Goal: Task Accomplishment & Management: Use online tool/utility

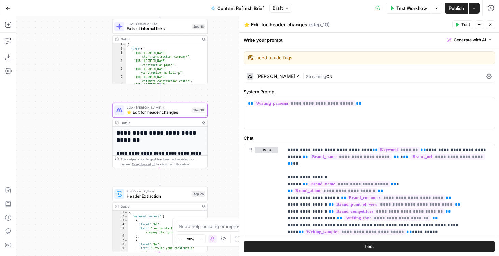
scroll to position [506, 0]
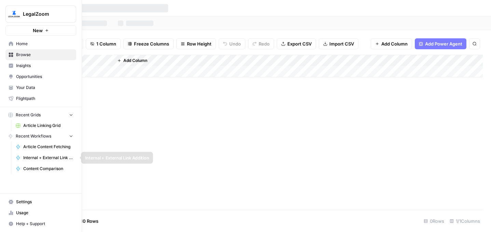
click at [44, 155] on span "Internal + External Link Addition" at bounding box center [48, 158] width 50 height 6
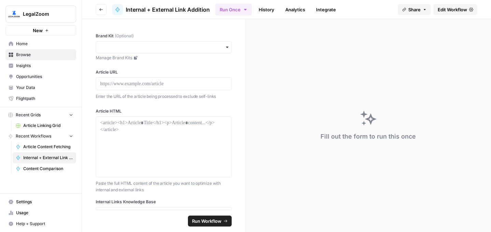
click at [38, 43] on span "Home" at bounding box center [44, 44] width 57 height 6
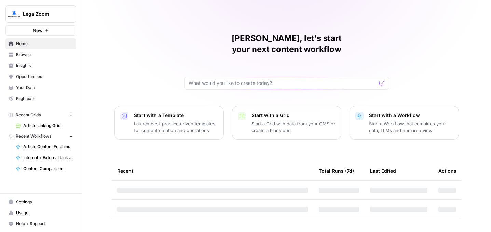
click at [41, 54] on span "Browse" at bounding box center [44, 55] width 57 height 6
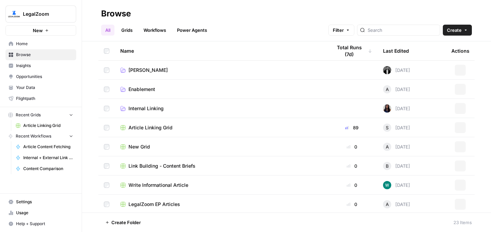
click at [142, 31] on link "Workflows" at bounding box center [154, 30] width 31 height 11
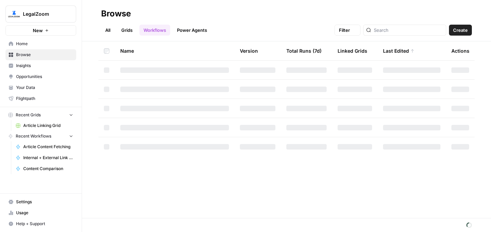
click at [156, 31] on link "Workflows" at bounding box center [154, 30] width 31 height 11
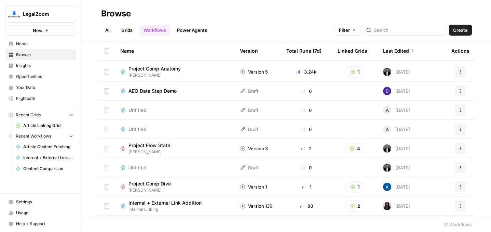
scroll to position [126, 0]
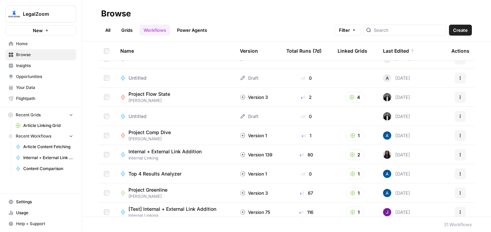
click at [190, 151] on span "Internal + External Link Addition" at bounding box center [165, 151] width 73 height 7
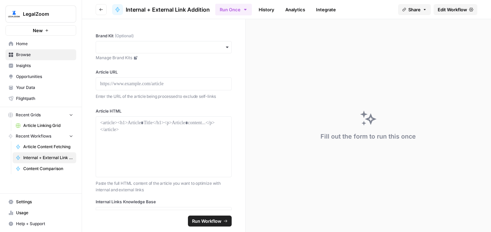
click at [449, 7] on span "Edit Workflow" at bounding box center [452, 9] width 29 height 7
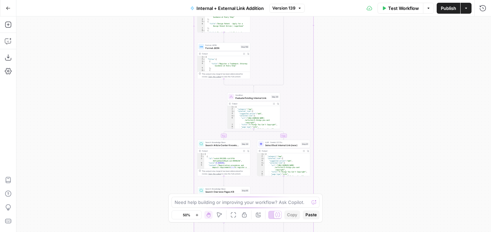
click at [271, 8] on button "Version 139" at bounding box center [287, 8] width 36 height 9
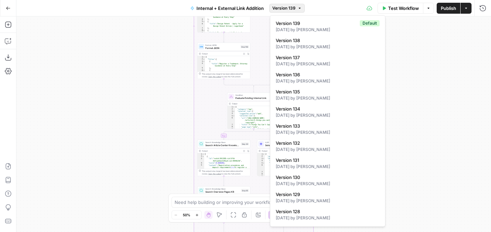
click at [423, 88] on div "true false true false true false Workflow Set Inputs Inputs Run Code · Python R…" at bounding box center [253, 123] width 475 height 215
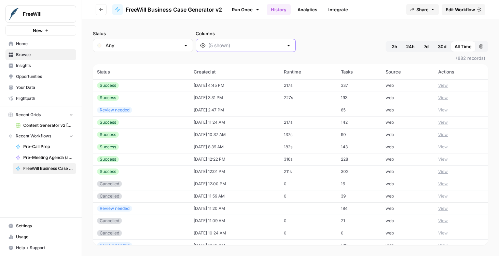
click at [209, 43] on input "Columns" at bounding box center [246, 45] width 75 height 7
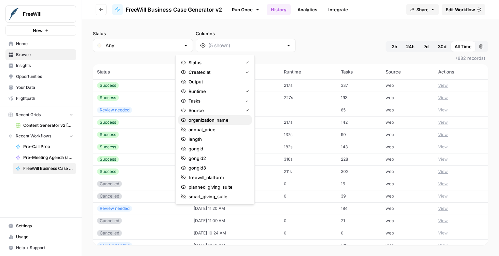
click at [216, 122] on span "organization_name" at bounding box center [218, 120] width 58 height 7
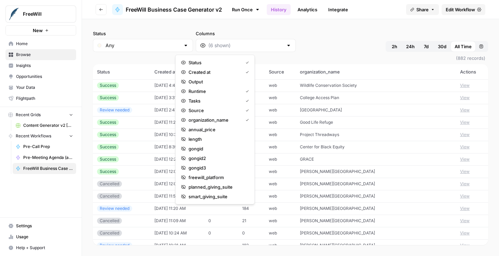
click at [345, 42] on div "Status Any Columns 2h 24h 7d 30d All Time Custom range" at bounding box center [290, 41] width 395 height 22
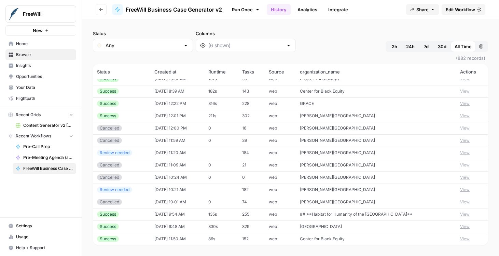
scroll to position [24, 0]
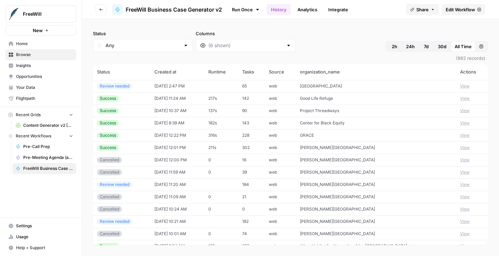
click at [460, 121] on button "View" at bounding box center [465, 123] width 10 height 6
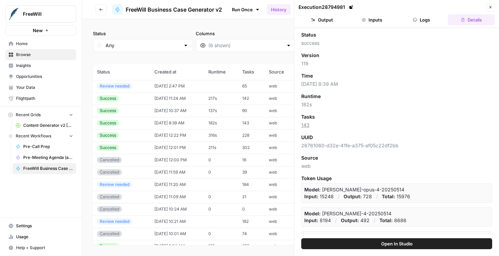
click at [427, 21] on button "Logs" at bounding box center [422, 19] width 47 height 11
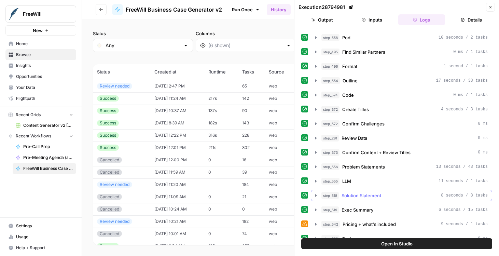
scroll to position [216, 0]
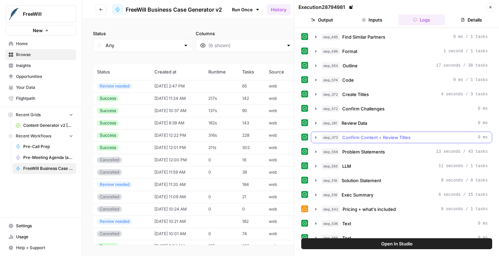
click at [422, 140] on div "step_373 Confirm Content + Review Titles 0 ms" at bounding box center [405, 137] width 166 height 7
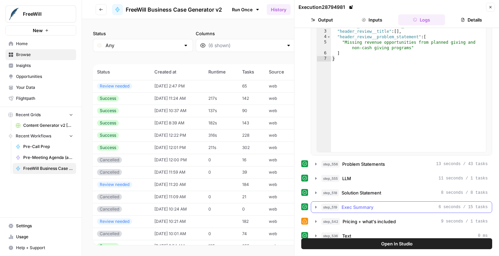
scroll to position [184, 0]
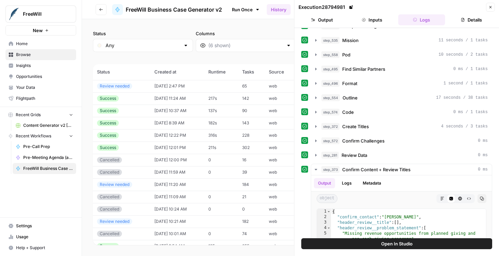
click at [395, 242] on span "Open In Studio" at bounding box center [396, 243] width 31 height 7
click at [492, 10] on button "Close" at bounding box center [490, 7] width 9 height 9
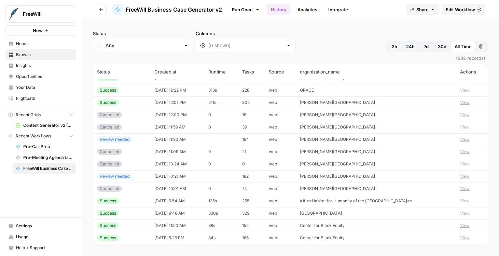
scroll to position [76, 0]
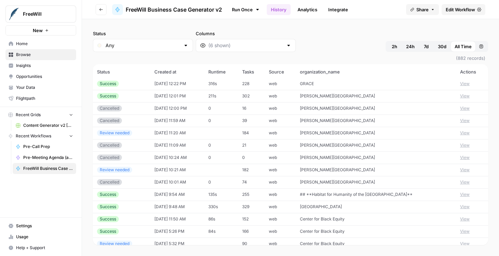
click at [466, 205] on button "View" at bounding box center [465, 207] width 10 height 6
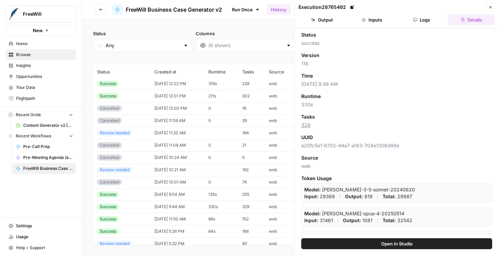
click at [428, 14] on button "Logs" at bounding box center [422, 19] width 47 height 11
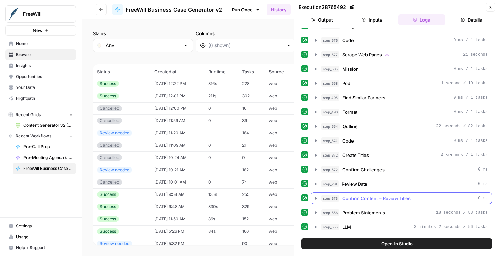
click at [378, 196] on span "Confirm Content + Review Titles" at bounding box center [377, 198] width 68 height 7
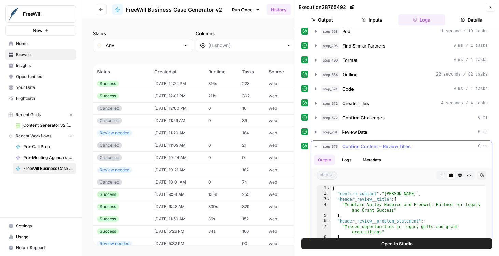
scroll to position [214, 0]
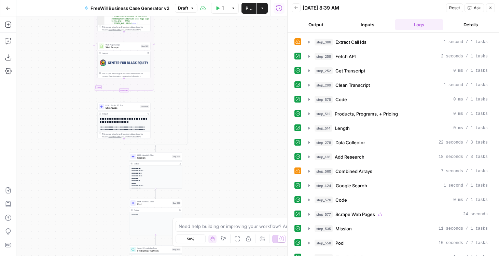
drag, startPoint x: 194, startPoint y: 73, endPoint x: 201, endPoint y: 174, distance: 101.1
click at [201, 174] on div "true false Workflow Set Inputs Inputs LLM · GPT 3.5 Turbo Extract Call Ids Step…" at bounding box center [151, 136] width 271 height 240
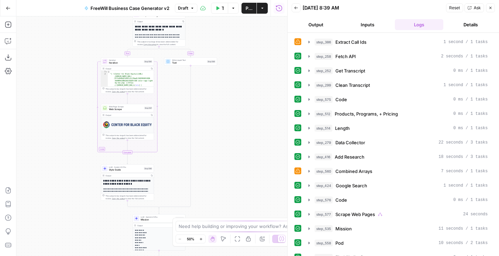
drag, startPoint x: 204, startPoint y: 107, endPoint x: 204, endPoint y: 166, distance: 59.5
click at [204, 166] on div "true false Workflow Set Inputs Inputs LLM · GPT 3.5 Turbo Extract Call Ids Step…" at bounding box center [151, 136] width 271 height 240
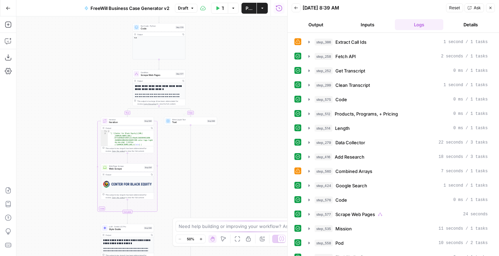
drag, startPoint x: 206, startPoint y: 41, endPoint x: 214, endPoint y: 153, distance: 112.3
click at [214, 153] on div "true false Workflow Set Inputs Inputs LLM · GPT 3.5 Turbo Extract Call Ids Step…" at bounding box center [151, 136] width 271 height 240
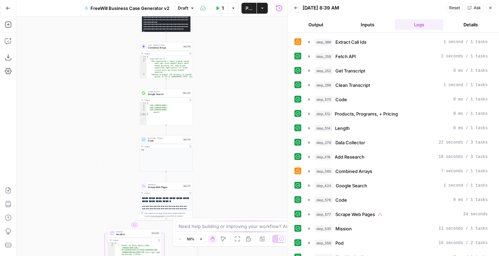
drag, startPoint x: 214, startPoint y: 62, endPoint x: 220, endPoint y: 182, distance: 120.5
click at [220, 182] on div "true false Workflow Set Inputs Inputs LLM · GPT 3.5 Turbo Extract Call Ids Step…" at bounding box center [151, 136] width 271 height 240
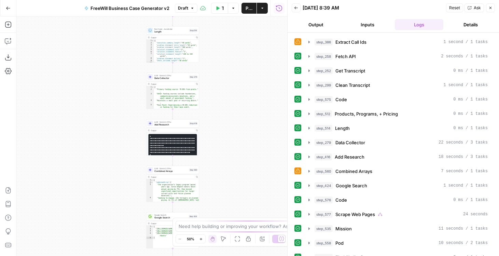
drag, startPoint x: 225, startPoint y: 64, endPoint x: 233, endPoint y: 175, distance: 111.4
click at [233, 175] on div "true false Workflow Set Inputs Inputs LLM · GPT 3.5 Turbo Extract Call Ids Step…" at bounding box center [151, 136] width 271 height 240
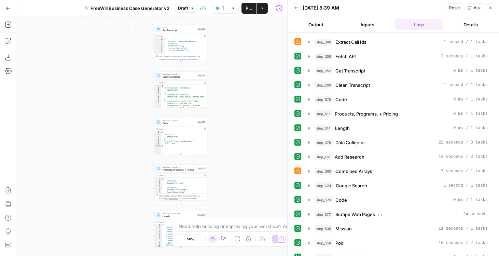
drag, startPoint x: 233, startPoint y: 52, endPoint x: 233, endPoint y: 188, distance: 135.7
click at [233, 188] on div "true false Workflow Set Inputs Inputs LLM · GPT 3.5 Turbo Extract Call Ids Step…" at bounding box center [151, 136] width 271 height 240
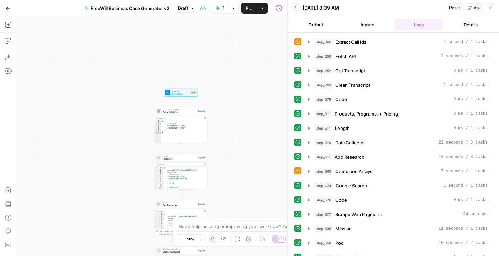
drag, startPoint x: 233, startPoint y: 52, endPoint x: 233, endPoint y: 169, distance: 117.2
click at [233, 169] on div "true false Workflow Set Inputs Inputs LLM · GPT 3.5 Turbo Extract Call Ids Step…" at bounding box center [151, 136] width 271 height 240
drag, startPoint x: 233, startPoint y: 110, endPoint x: 220, endPoint y: 29, distance: 81.8
click at [220, 31] on div "true false Workflow Set Inputs Inputs LLM · GPT 3.5 Turbo Extract Call Ids Step…" at bounding box center [151, 136] width 271 height 240
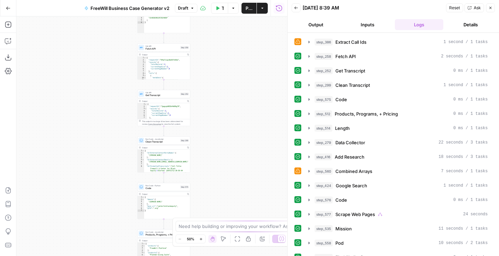
drag, startPoint x: 239, startPoint y: 138, endPoint x: 230, endPoint y: 52, distance: 86.6
click at [230, 53] on div "true false Workflow Set Inputs Inputs LLM · GPT 3.5 Turbo Extract Call Ids Step…" at bounding box center [151, 136] width 271 height 240
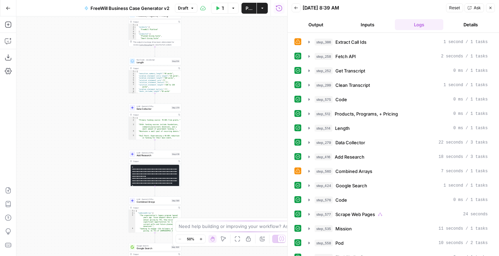
drag, startPoint x: 246, startPoint y: 81, endPoint x: 246, endPoint y: -11, distance: 91.9
click at [246, 0] on html "FreeWill New Home Browse Insights Opportunities Your Data Flightpath Recent Gri…" at bounding box center [249, 128] width 499 height 256
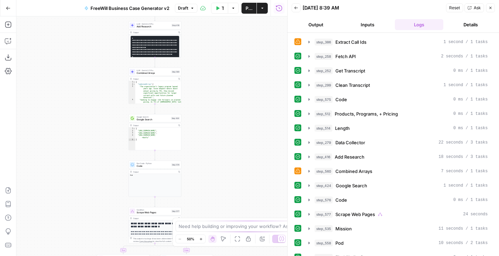
drag, startPoint x: 246, startPoint y: 156, endPoint x: 246, endPoint y: 51, distance: 105.3
click at [246, 55] on div "true false Workflow Set Inputs Inputs LLM · GPT 3.5 Turbo Extract Call Ids Step…" at bounding box center [151, 136] width 271 height 240
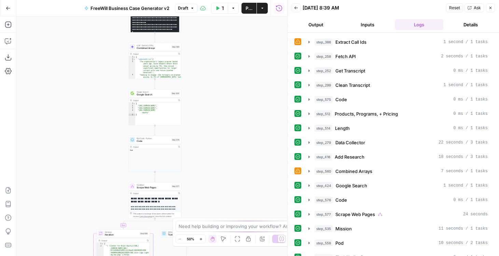
drag, startPoint x: 246, startPoint y: 200, endPoint x: 246, endPoint y: 145, distance: 54.7
click at [246, 145] on div "true false Workflow Set Inputs Inputs LLM · GPT 3.5 Turbo Extract Call Ids Step…" at bounding box center [151, 136] width 271 height 240
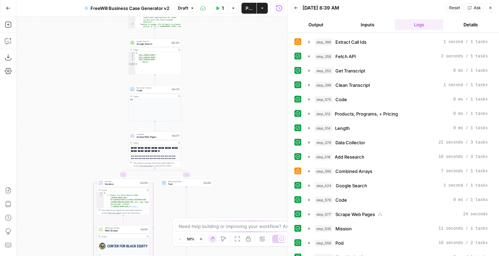
drag, startPoint x: 243, startPoint y: 194, endPoint x: 243, endPoint y: 73, distance: 120.7
click at [243, 73] on div "true false Workflow Set Inputs Inputs LLM · GPT 3.5 Turbo Extract Call Ids Step…" at bounding box center [151, 136] width 271 height 240
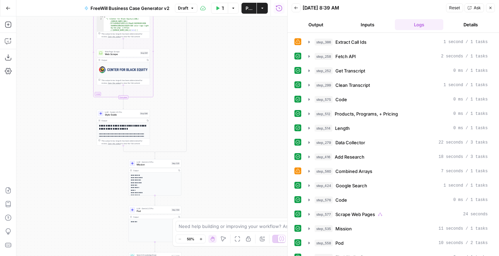
drag, startPoint x: 244, startPoint y: 163, endPoint x: 244, endPoint y: 78, distance: 85.1
click at [244, 77] on div "true false Workflow Set Inputs Inputs LLM · GPT 3.5 Turbo Extract Call Ids Step…" at bounding box center [151, 136] width 271 height 240
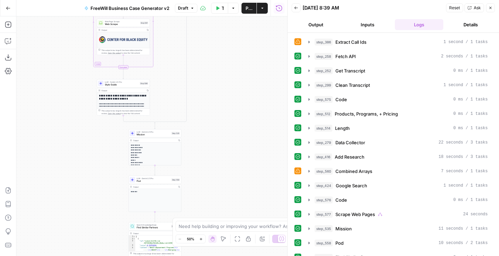
drag, startPoint x: 245, startPoint y: 190, endPoint x: 245, endPoint y: 105, distance: 85.1
click at [245, 105] on div "true false Workflow Set Inputs Inputs LLM · GPT 3.5 Turbo Extract Call Ids Step…" at bounding box center [151, 136] width 271 height 240
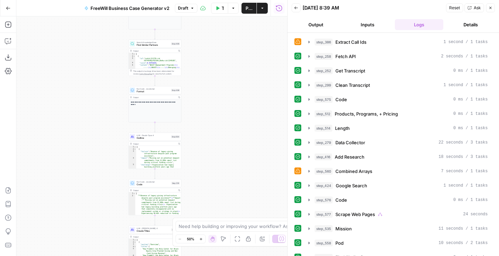
drag, startPoint x: 233, startPoint y: 178, endPoint x: 233, endPoint y: 77, distance: 101.2
click at [233, 77] on div "true false Workflow Set Inputs Inputs LLM · GPT 3.5 Turbo Extract Call Ids Step…" at bounding box center [151, 136] width 271 height 240
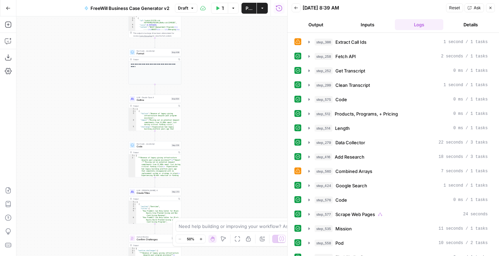
drag, startPoint x: 223, startPoint y: 174, endPoint x: 223, endPoint y: 82, distance: 92.6
click at [223, 82] on div "true false Workflow Set Inputs Inputs LLM · GPT 3.5 Turbo Extract Call Ids Step…" at bounding box center [151, 136] width 271 height 240
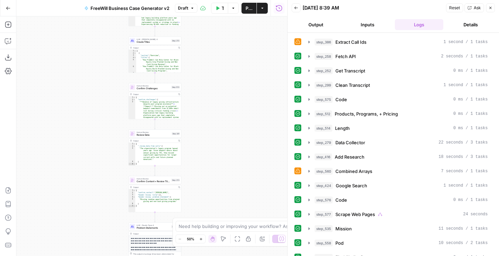
drag, startPoint x: 213, startPoint y: 194, endPoint x: 213, endPoint y: 101, distance: 93.0
click at [213, 101] on div "true false Workflow Set Inputs Inputs LLM · GPT 3.5 Turbo Extract Call Ids Step…" at bounding box center [151, 136] width 271 height 240
drag, startPoint x: 215, startPoint y: 170, endPoint x: 214, endPoint y: 120, distance: 49.9
click at [215, 120] on div "true false Workflow Set Inputs Inputs LLM · GPT 3.5 Turbo Extract Call Ids Step…" at bounding box center [151, 136] width 271 height 240
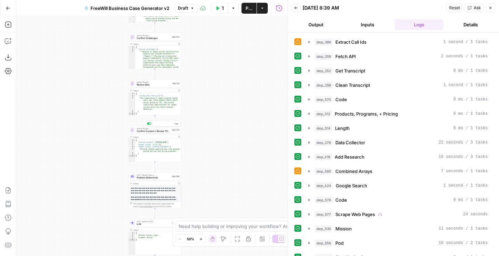
click at [148, 132] on span "Confirm Content + Review Titles" at bounding box center [153, 131] width 33 height 3
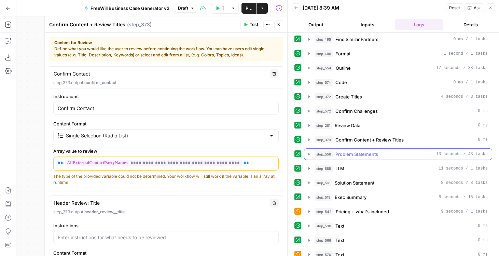
scroll to position [224, 0]
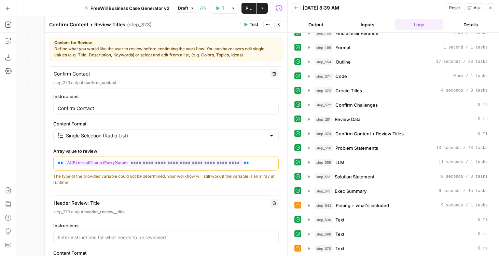
click at [345, 142] on div "step_386 Extract Call Ids 1 second / 1 tasks step_258 Fetch API 2 seconds / 1 t…" at bounding box center [394, 143] width 198 height 663
click at [343, 134] on span "Confirm Content + Review Titles" at bounding box center [370, 133] width 68 height 7
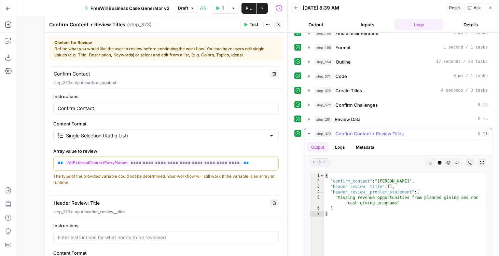
click at [362, 138] on button "step_373 Confirm Content + Review Titles 0 ms" at bounding box center [399, 133] width 188 height 11
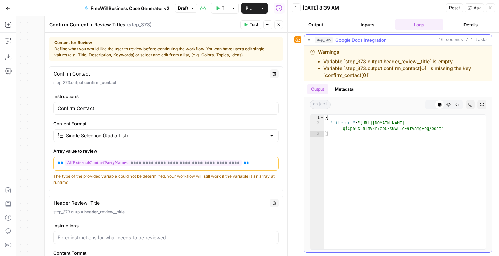
scroll to position [385, 0]
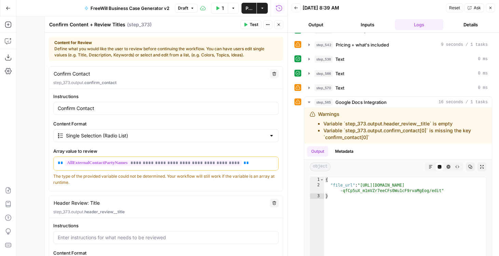
click at [279, 25] on icon "button" at bounding box center [279, 25] width 4 height 4
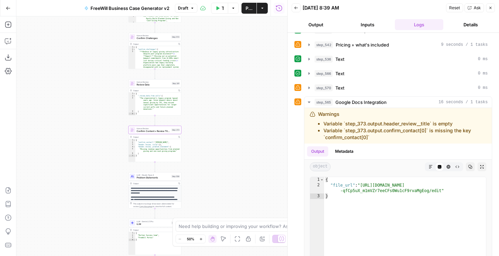
drag, startPoint x: 198, startPoint y: 186, endPoint x: 198, endPoint y: 60, distance: 125.4
click at [198, 60] on div "true false Workflow Set Inputs Inputs LLM · GPT 3.5 Turbo Extract Call Ids Step…" at bounding box center [151, 136] width 271 height 240
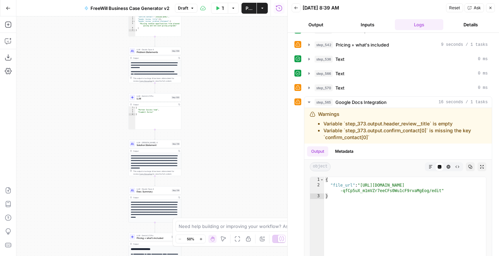
drag, startPoint x: 207, startPoint y: 160, endPoint x: 207, endPoint y: 36, distance: 124.1
click at [207, 36] on div "true false Workflow Set Inputs Inputs LLM · GPT 3.5 Turbo Extract Call Ids Step…" at bounding box center [151, 136] width 271 height 240
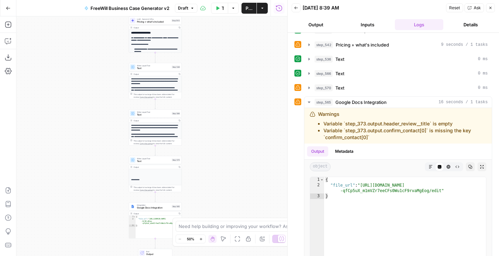
drag, startPoint x: 212, startPoint y: 161, endPoint x: 212, endPoint y: 63, distance: 97.4
click at [212, 63] on div "true false Workflow Set Inputs Inputs LLM · GPT 3.5 Turbo Extract Call Ids Step…" at bounding box center [151, 136] width 271 height 240
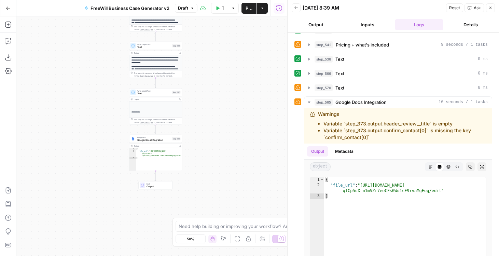
drag, startPoint x: 219, startPoint y: 192, endPoint x: 219, endPoint y: 75, distance: 117.6
click at [219, 70] on div "true false Workflow Set Inputs Inputs LLM · GPT 3.5 Turbo Extract Call Ids Step…" at bounding box center [151, 136] width 271 height 240
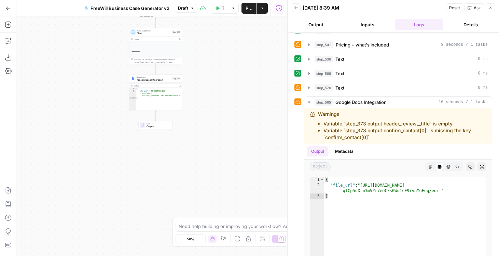
click at [158, 80] on span "Google Docs Integration" at bounding box center [153, 79] width 33 height 3
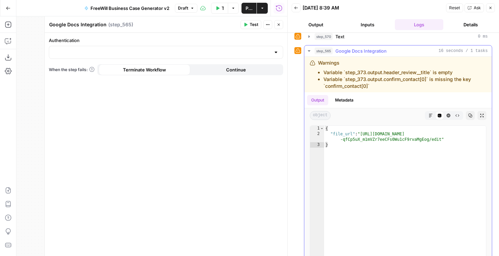
scroll to position [447, 0]
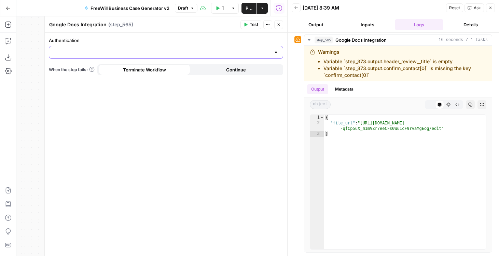
click at [260, 54] on input "Authentication" at bounding box center [161, 52] width 217 height 7
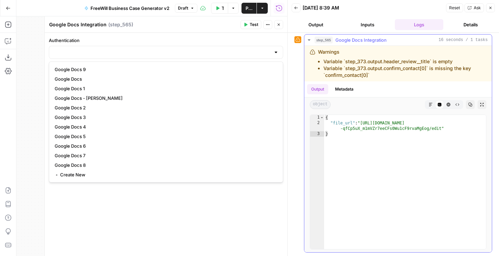
type textarea "*"
click at [391, 137] on div "{ "file_url" : "https://docs.google.com/document/d/1B-oBies -qfCp5uX_m1mVZr7eeC…" at bounding box center [405, 187] width 162 height 145
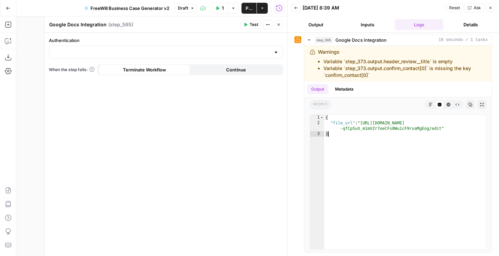
click at [281, 23] on button "Close" at bounding box center [278, 24] width 9 height 9
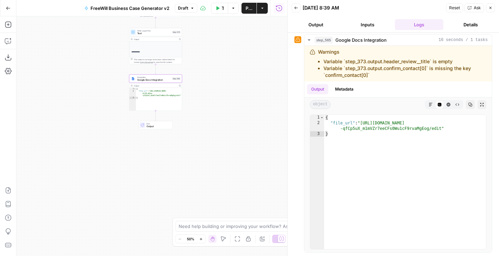
click at [177, 9] on button "Draft" at bounding box center [186, 8] width 23 height 9
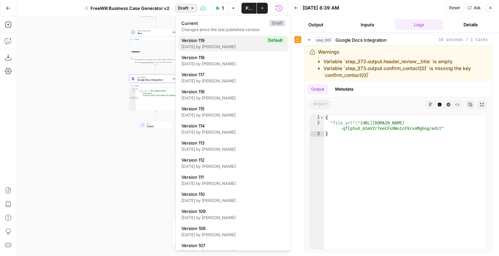
click at [193, 45] on div "3 days ago by Cindy Ouyang" at bounding box center [234, 47] width 104 height 6
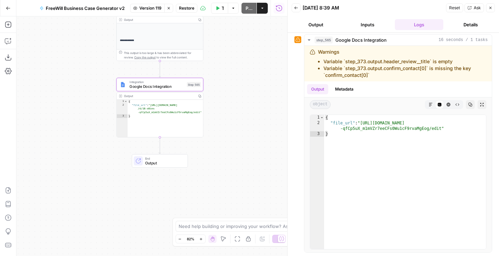
click at [155, 86] on span "Google Docs Integration" at bounding box center [157, 86] width 55 height 5
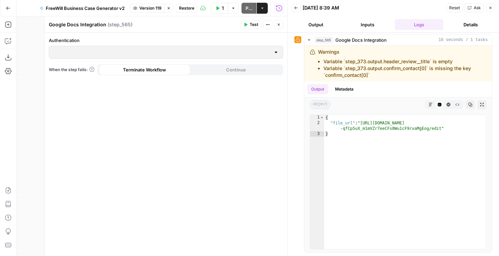
click at [277, 26] on icon "button" at bounding box center [279, 25] width 4 height 4
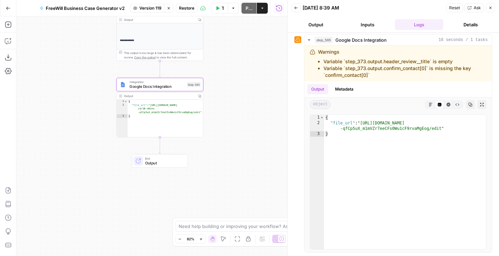
click at [169, 9] on icon "button" at bounding box center [169, 8] width 4 height 4
click at [150, 85] on span "Google Docs Integration" at bounding box center [157, 86] width 55 height 5
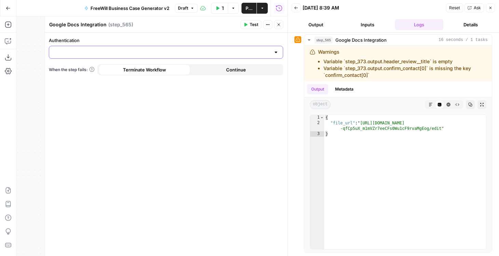
click at [159, 54] on input "Authentication" at bounding box center [161, 52] width 217 height 7
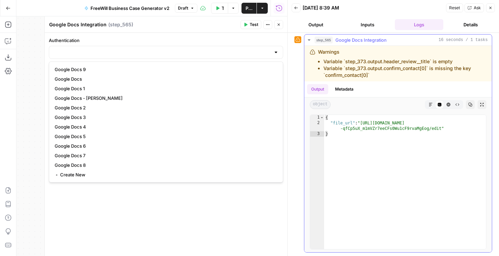
click at [328, 155] on div "{ "file_url" : "https://docs.google.com/document/d/1B-oBies -qfCp5uX_m1mVZr7eeC…" at bounding box center [405, 187] width 162 height 145
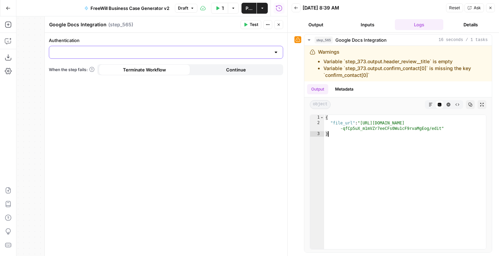
click at [240, 52] on input "Authentication" at bounding box center [161, 52] width 217 height 7
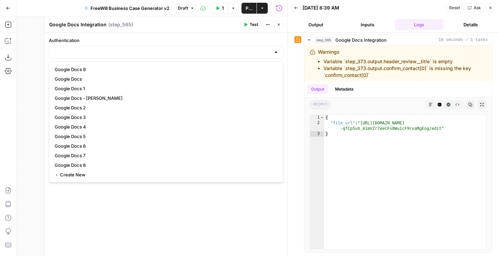
click at [188, 10] on span "Draft" at bounding box center [183, 8] width 10 height 6
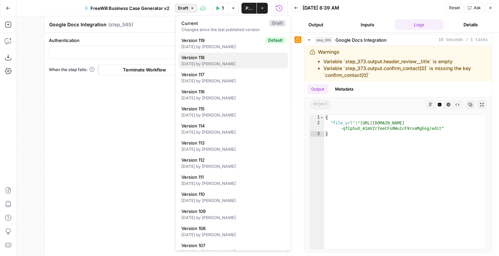
click at [197, 64] on div "5 months ago by Jack Cashion" at bounding box center [234, 64] width 104 height 6
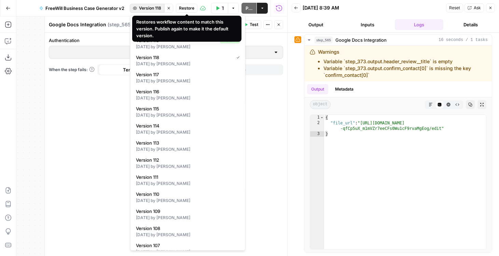
click at [156, 5] on span "Version 118" at bounding box center [150, 8] width 22 height 6
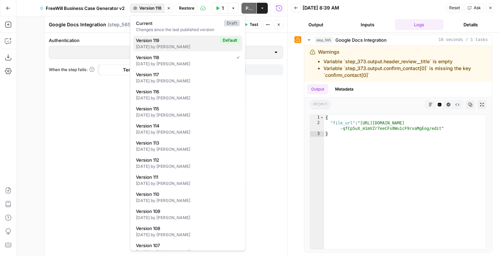
click at [172, 50] on button "Version 119 Default 3 days ago by Cindy Ouyang" at bounding box center [187, 44] width 109 height 16
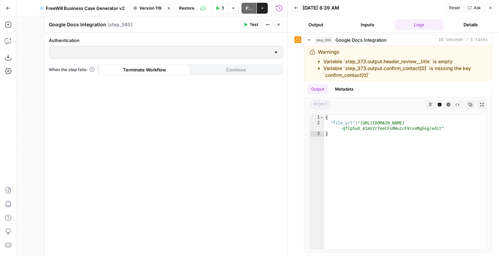
click at [279, 27] on button "Close" at bounding box center [278, 24] width 9 height 9
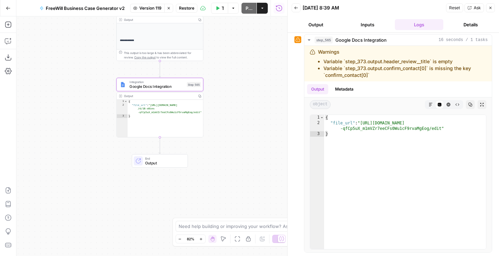
click at [139, 85] on span "Google Docs Integration" at bounding box center [157, 86] width 55 height 5
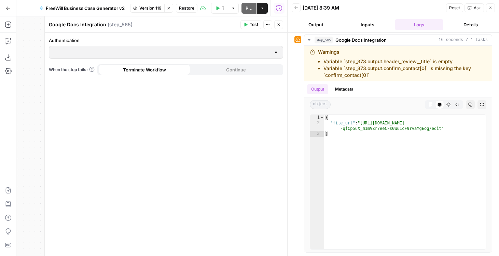
click at [169, 9] on icon "button" at bounding box center [169, 8] width 4 height 4
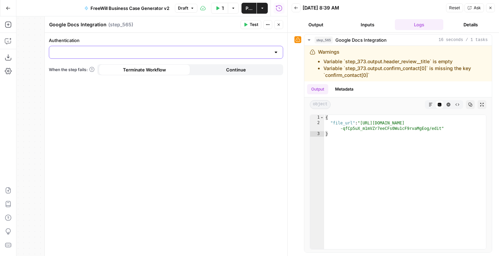
click at [172, 55] on input "Authentication" at bounding box center [161, 52] width 217 height 7
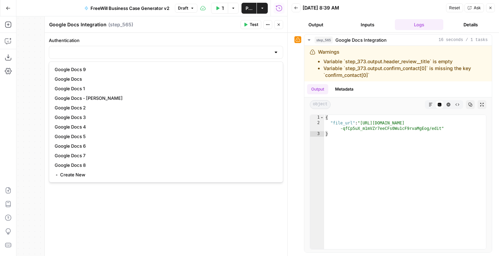
click at [180, 9] on span "Draft" at bounding box center [183, 8] width 10 height 6
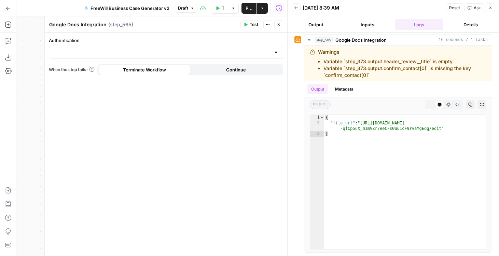
click at [180, 9] on span "Draft" at bounding box center [183, 8] width 10 height 6
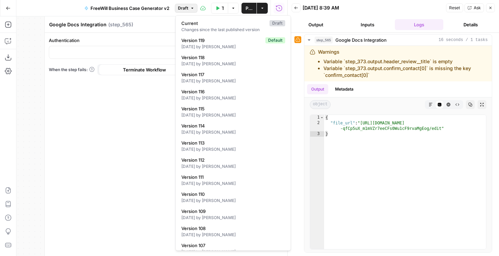
click at [113, 58] on div at bounding box center [166, 52] width 234 height 13
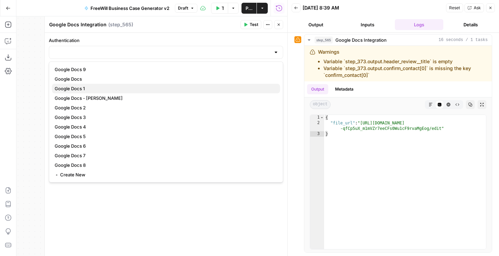
click at [114, 89] on span "Google Docs 1" at bounding box center [165, 88] width 220 height 7
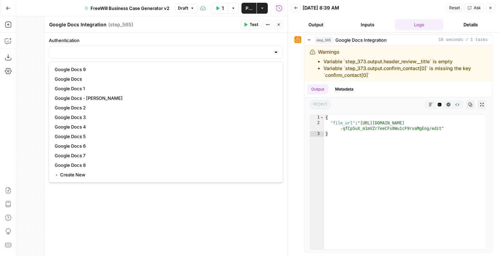
type input "Google Docs 1"
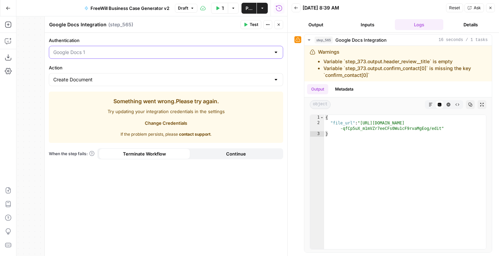
click at [110, 53] on input "Authentication" at bounding box center [161, 52] width 217 height 7
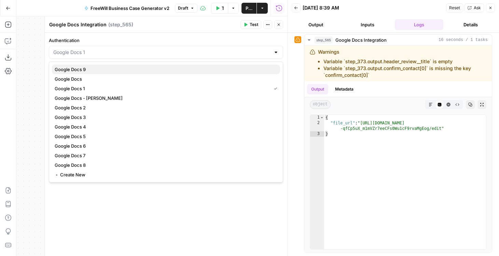
click at [111, 68] on span "Google Docs 9" at bounding box center [165, 69] width 220 height 7
type input "Google Docs 9"
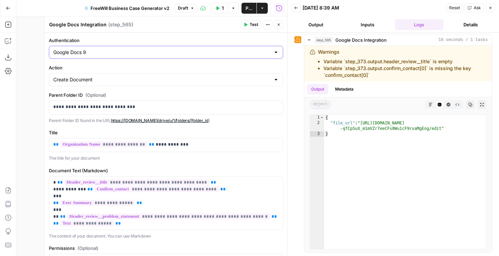
click at [116, 50] on input "Google Docs 9" at bounding box center [161, 52] width 217 height 7
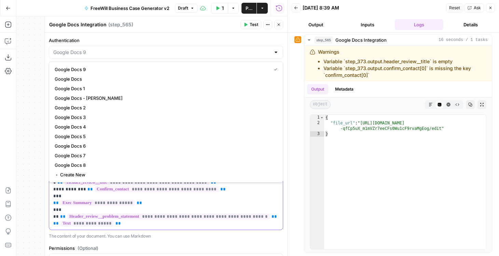
click at [214, 196] on p "**********" at bounding box center [166, 203] width 226 height 48
type input "Google Docs 9"
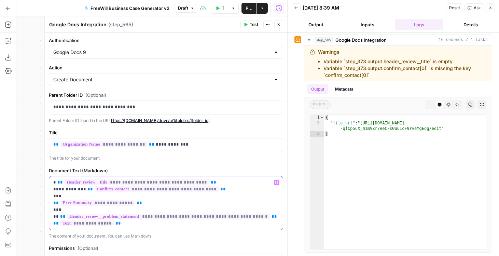
click at [200, 189] on span "**********" at bounding box center [157, 189] width 124 height 6
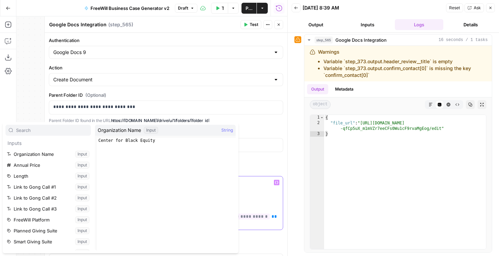
click at [270, 202] on p "**********" at bounding box center [166, 203] width 226 height 48
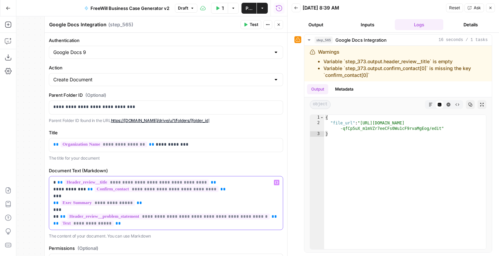
click at [170, 189] on span "**********" at bounding box center [157, 189] width 124 height 6
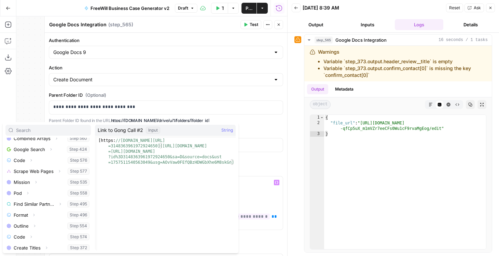
scroll to position [334, 0]
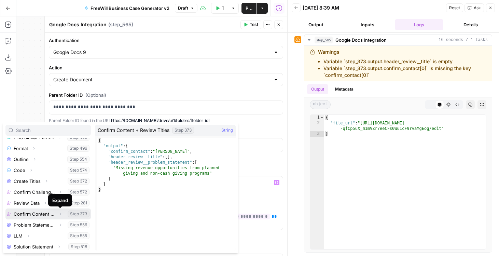
click at [59, 213] on icon "button" at bounding box center [60, 214] width 4 height 4
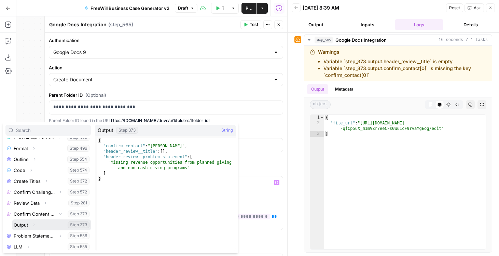
click at [34, 225] on icon "button" at bounding box center [33, 225] width 1 height 2
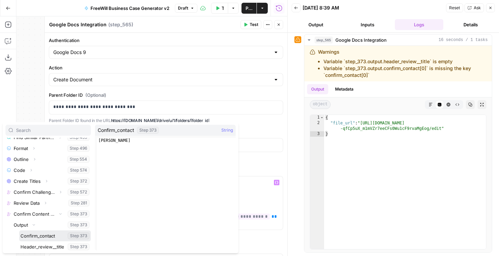
click at [38, 232] on button "Select variable Confirm_contact" at bounding box center [55, 235] width 72 height 11
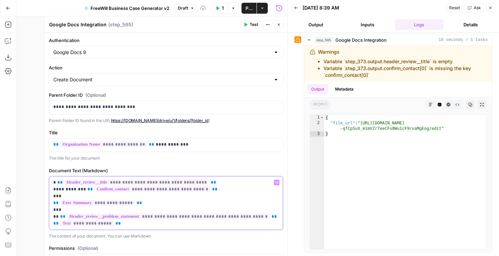
click at [213, 190] on p "**********" at bounding box center [166, 203] width 226 height 48
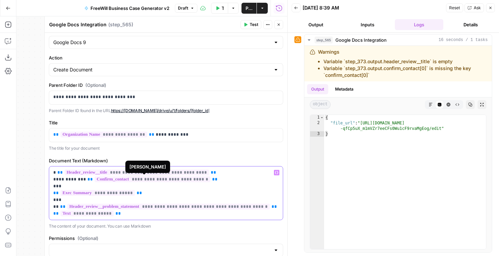
click at [169, 171] on span "**********" at bounding box center [137, 173] width 145 height 6
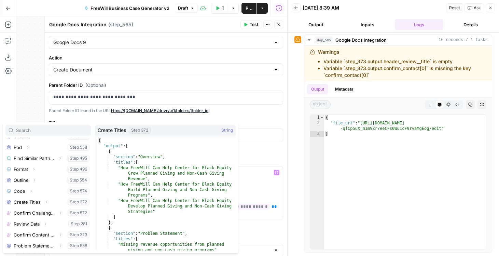
scroll to position [316, 0]
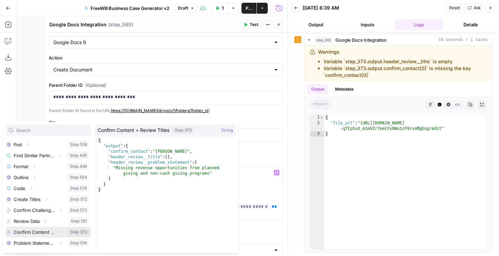
click at [62, 231] on icon "button" at bounding box center [60, 232] width 4 height 4
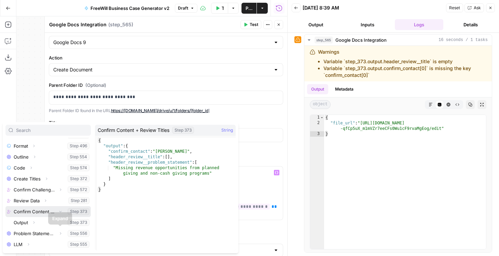
scroll to position [343, 0]
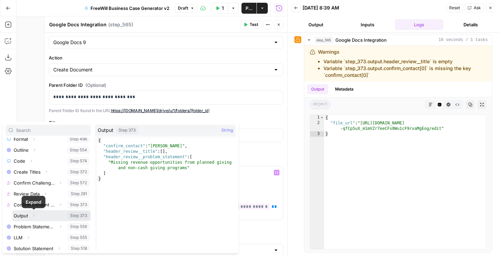
click at [33, 216] on icon "button" at bounding box center [34, 216] width 4 height 4
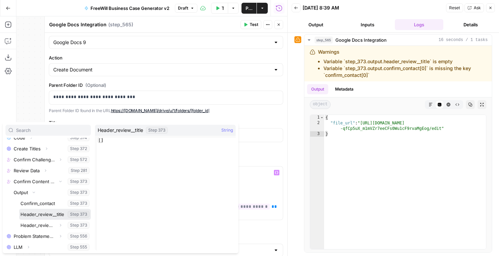
click at [33, 216] on button "Select variable Header_review__title" at bounding box center [55, 214] width 72 height 11
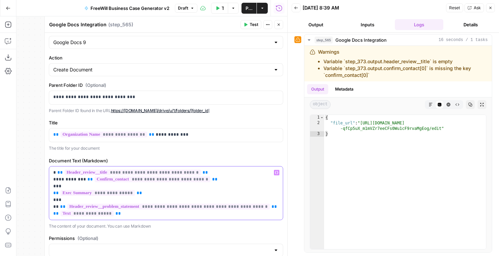
click at [239, 181] on p "**********" at bounding box center [166, 193] width 226 height 48
click at [244, 11] on button "Publish" at bounding box center [249, 8] width 15 height 11
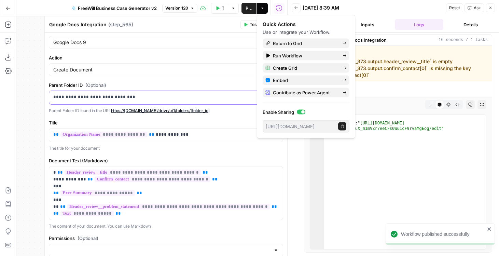
click at [138, 94] on p "**********" at bounding box center [166, 97] width 226 height 7
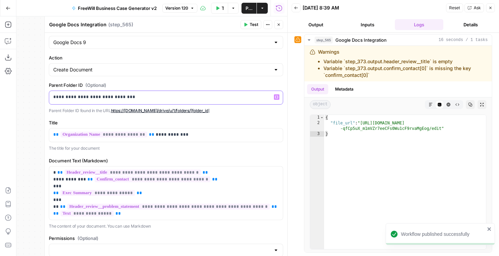
click at [149, 98] on p "**********" at bounding box center [166, 97] width 226 height 7
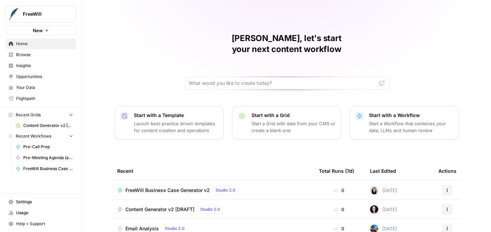
click at [74, 13] on button "FreeWill" at bounding box center [40, 13] width 71 height 17
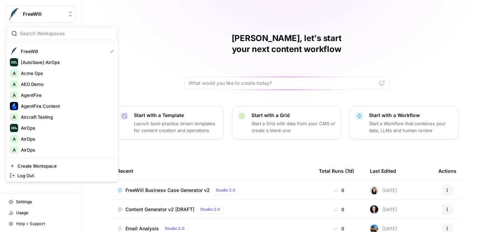
click at [48, 38] on div at bounding box center [61, 33] width 109 height 13
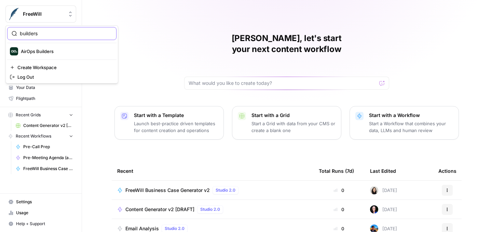
type input "builders"
click at [41, 51] on span "AirOps Builders" at bounding box center [66, 51] width 90 height 7
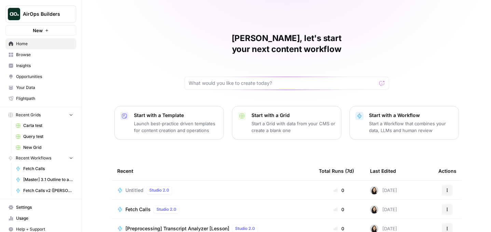
click at [263, 112] on p "Start with a Grid" at bounding box center [294, 115] width 84 height 7
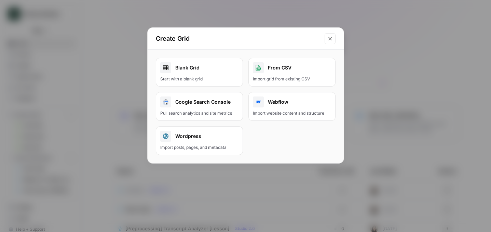
click at [212, 66] on div "Blank Grid" at bounding box center [199, 67] width 78 height 11
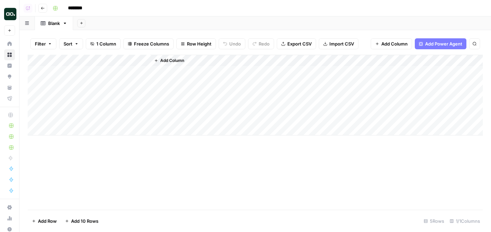
click at [87, 6] on input "********" at bounding box center [84, 8] width 38 height 11
type input "**********"
click at [139, 15] on header "**********" at bounding box center [255, 8] width 472 height 16
